Goal: Task Accomplishment & Management: Manage account settings

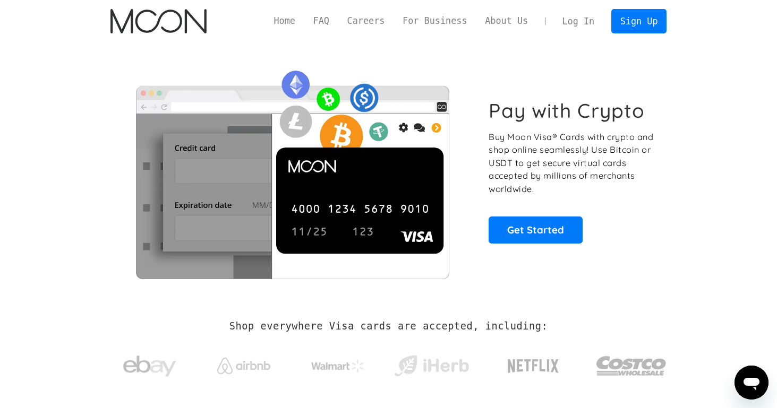
click at [586, 20] on link "Log In" at bounding box center [578, 21] width 50 height 23
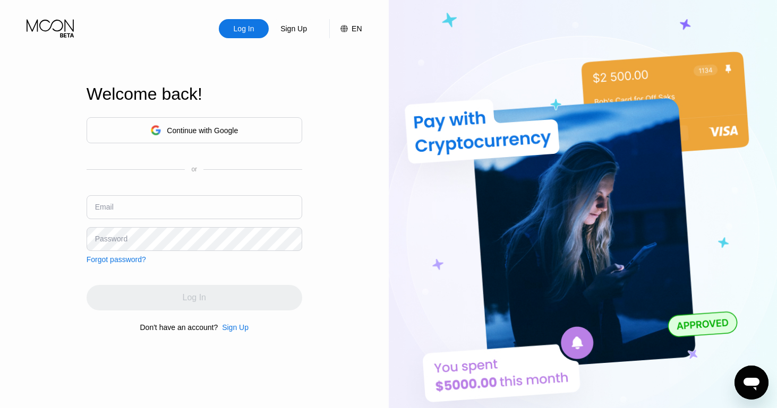
click at [221, 127] on div "Continue with Google" at bounding box center [202, 130] width 71 height 8
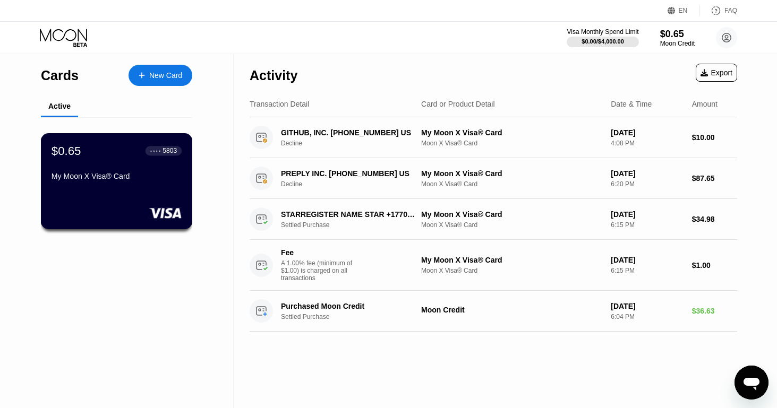
click at [155, 151] on div "● ● ● ●" at bounding box center [155, 150] width 11 height 3
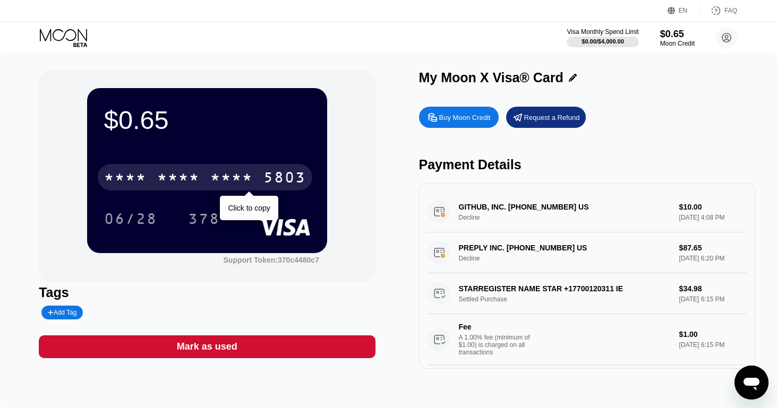
click at [206, 179] on div "* * * * * * * * * * * * 5803" at bounding box center [205, 177] width 214 height 27
